Goal: Task Accomplishment & Management: Use online tool/utility

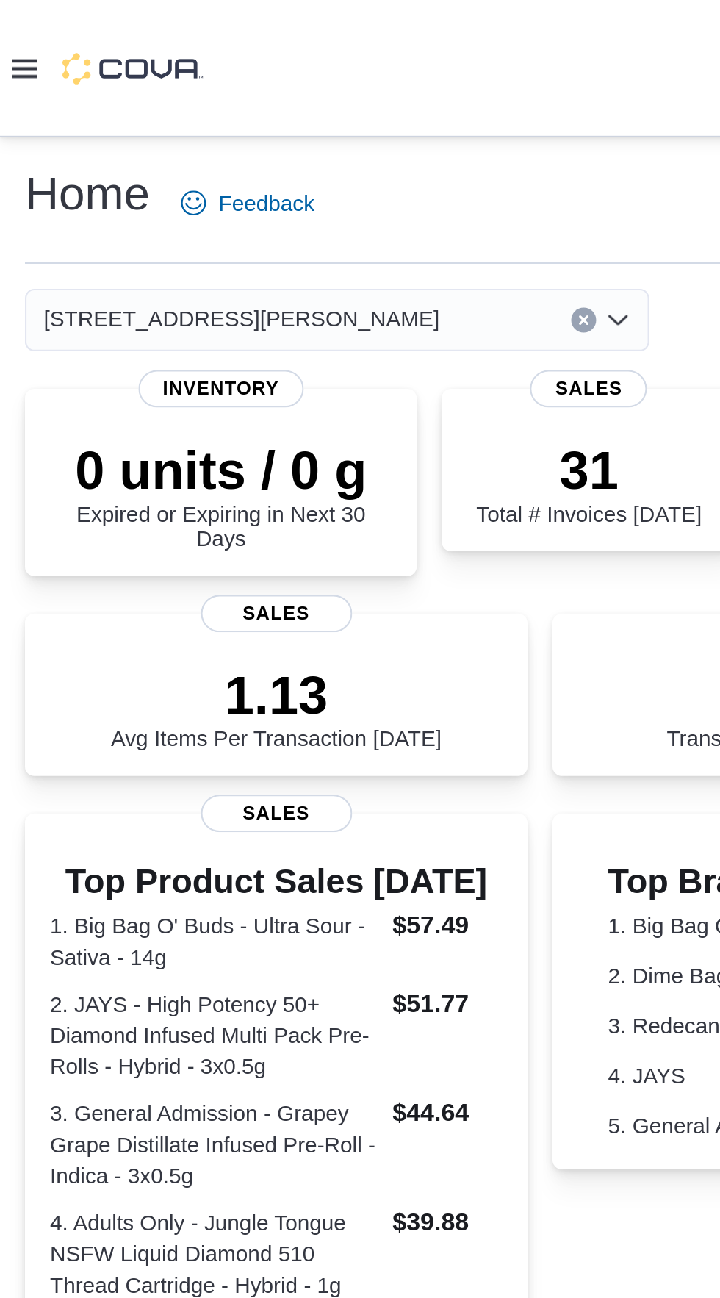
click at [12, 35] on icon at bounding box center [12, 32] width 12 height 9
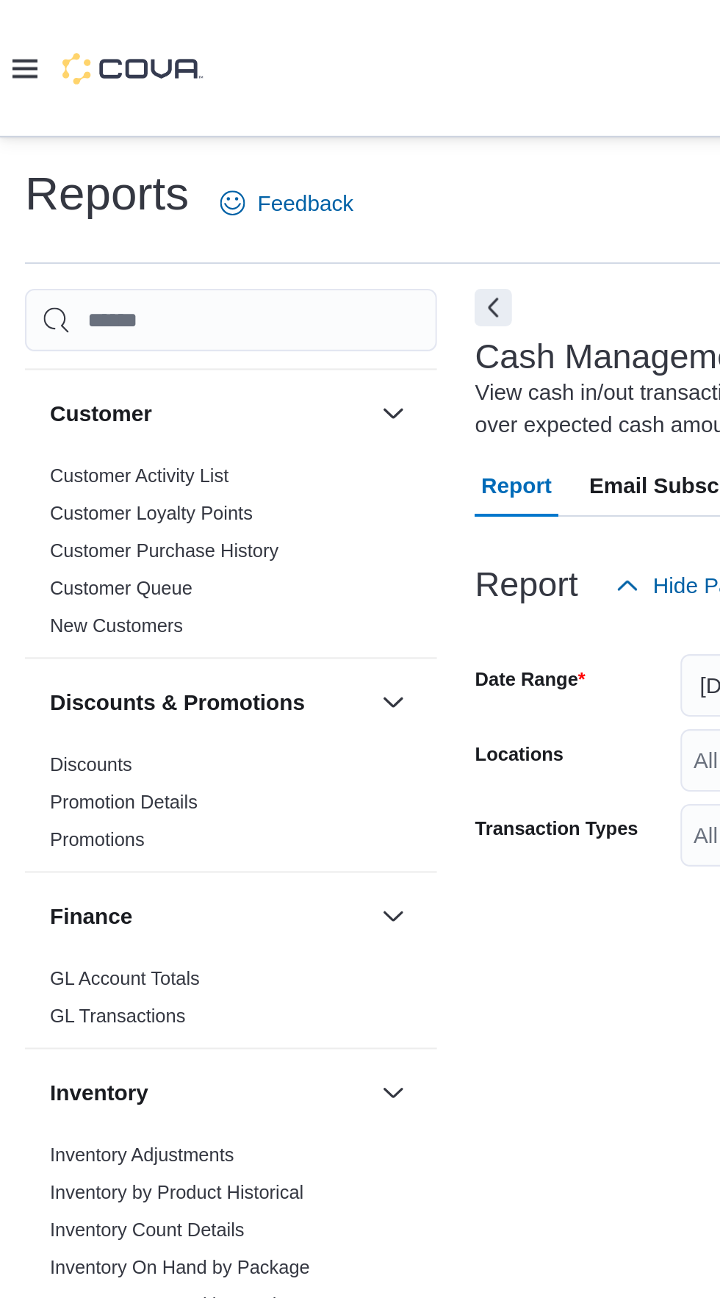
scroll to position [143, 0]
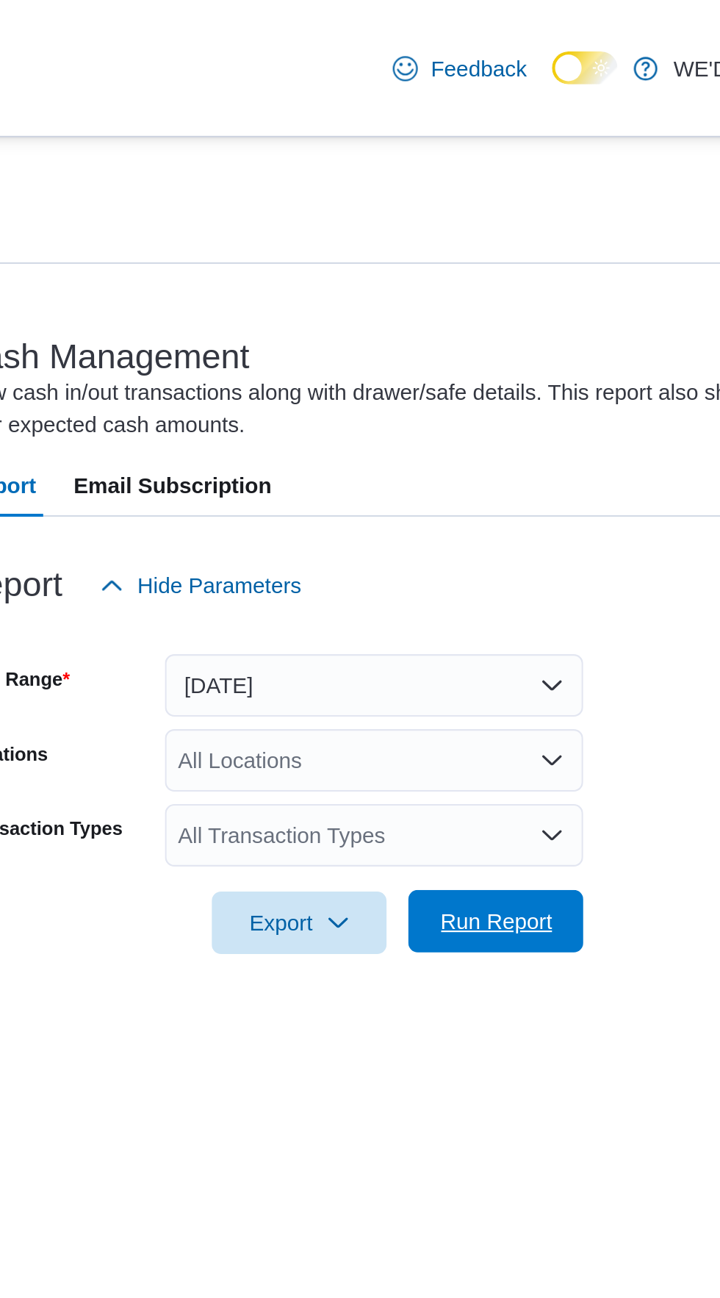
click at [458, 419] on span "Run Report" at bounding box center [476, 433] width 65 height 29
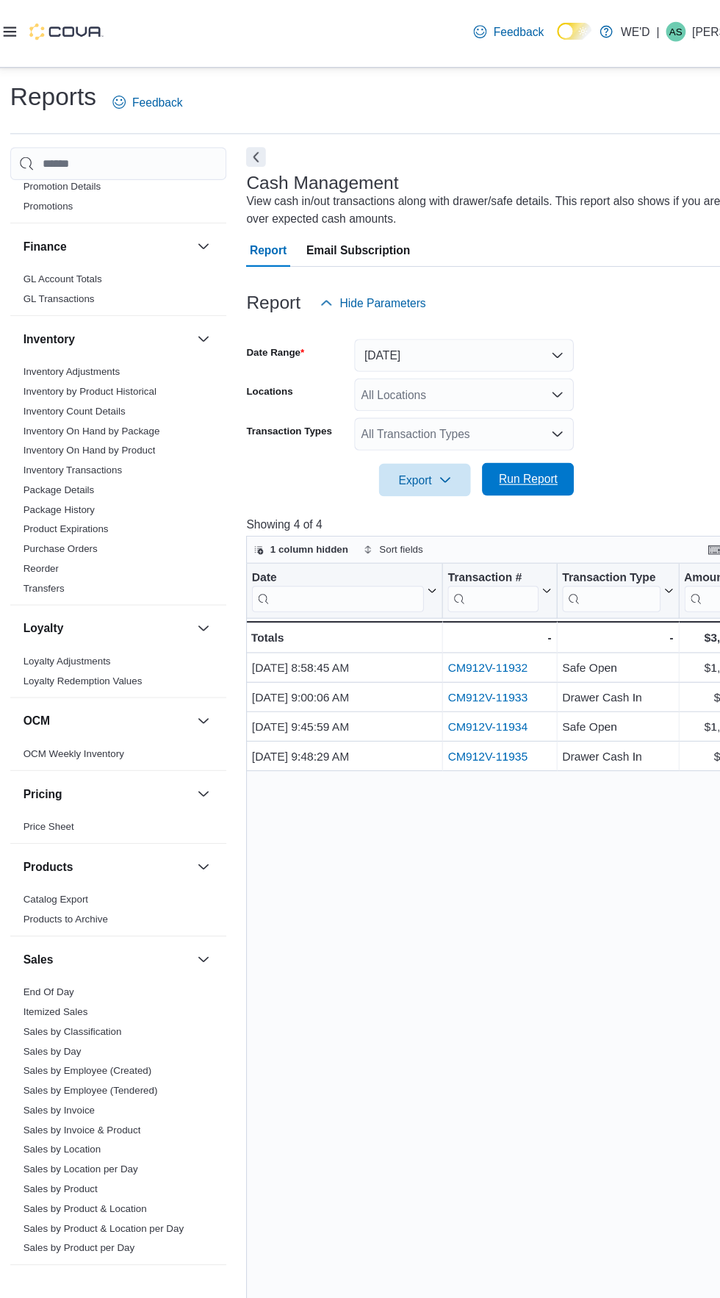
scroll to position [359, 0]
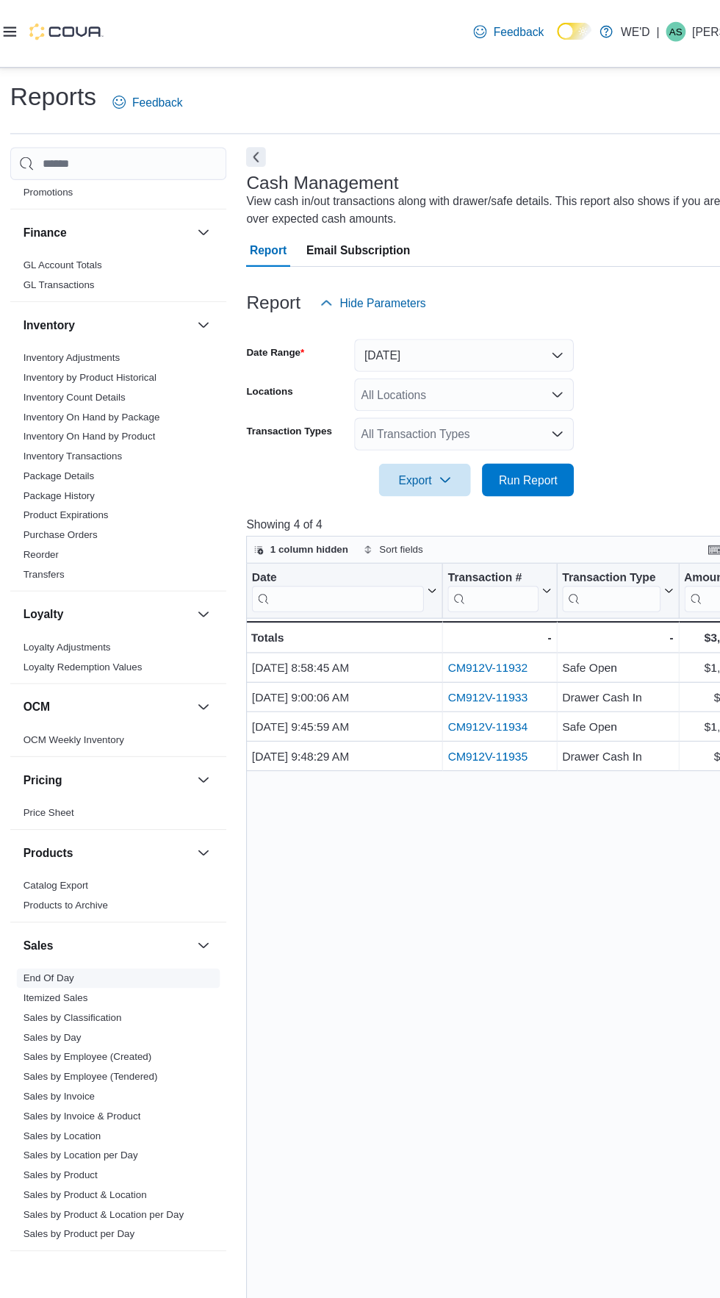
click at [40, 884] on link "End Of Day" at bounding box center [47, 881] width 46 height 10
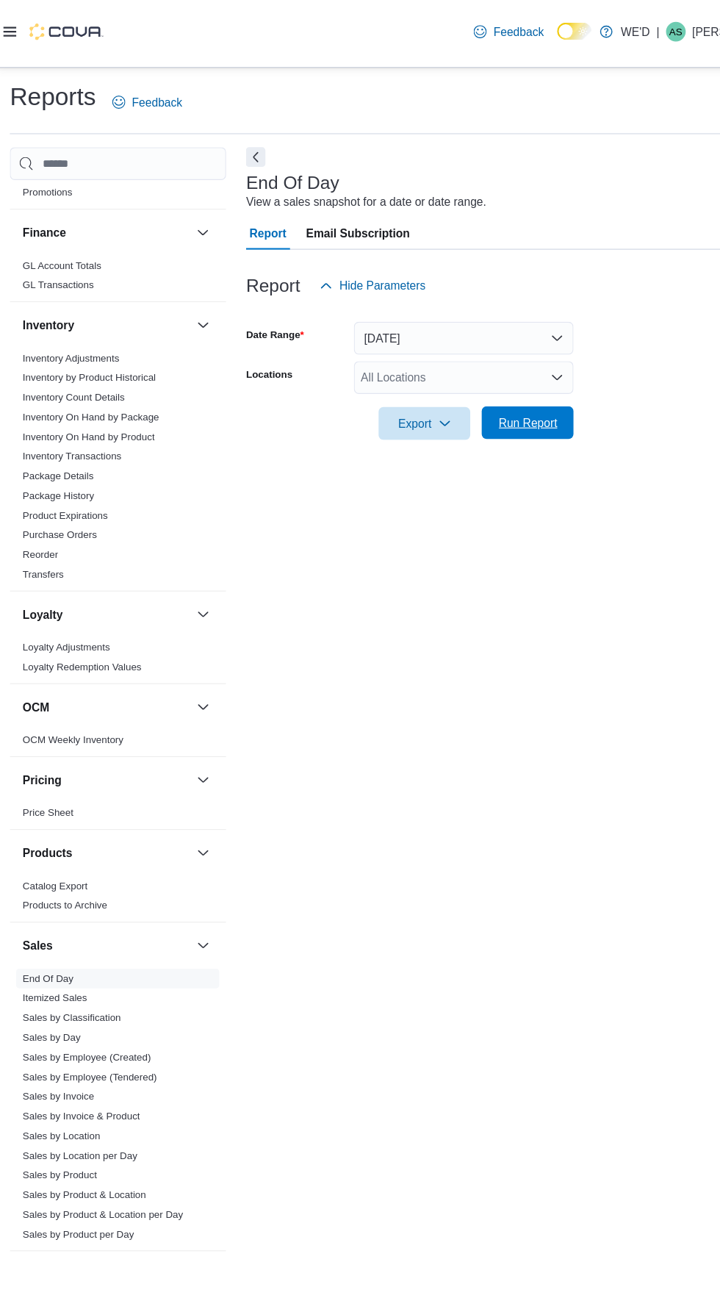
click at [491, 390] on span "Run Report" at bounding box center [477, 383] width 53 height 15
